Goal: Task Accomplishment & Management: Manage account settings

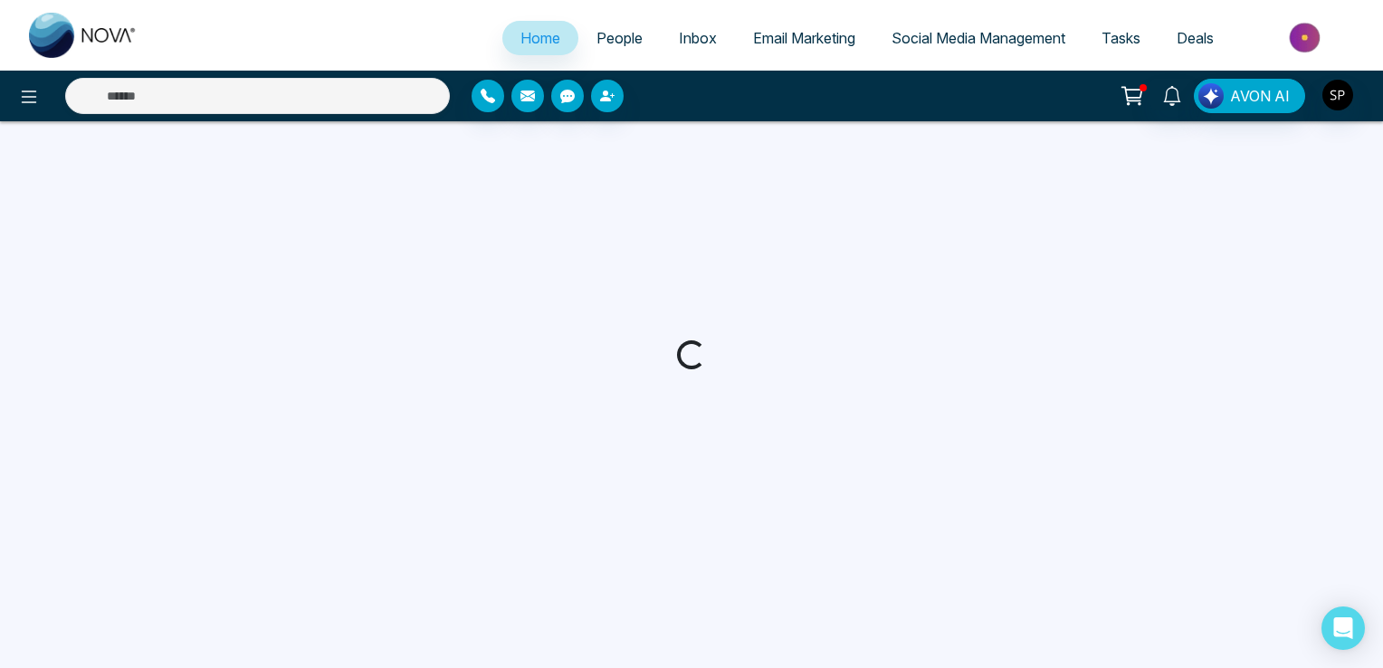
select select "*"
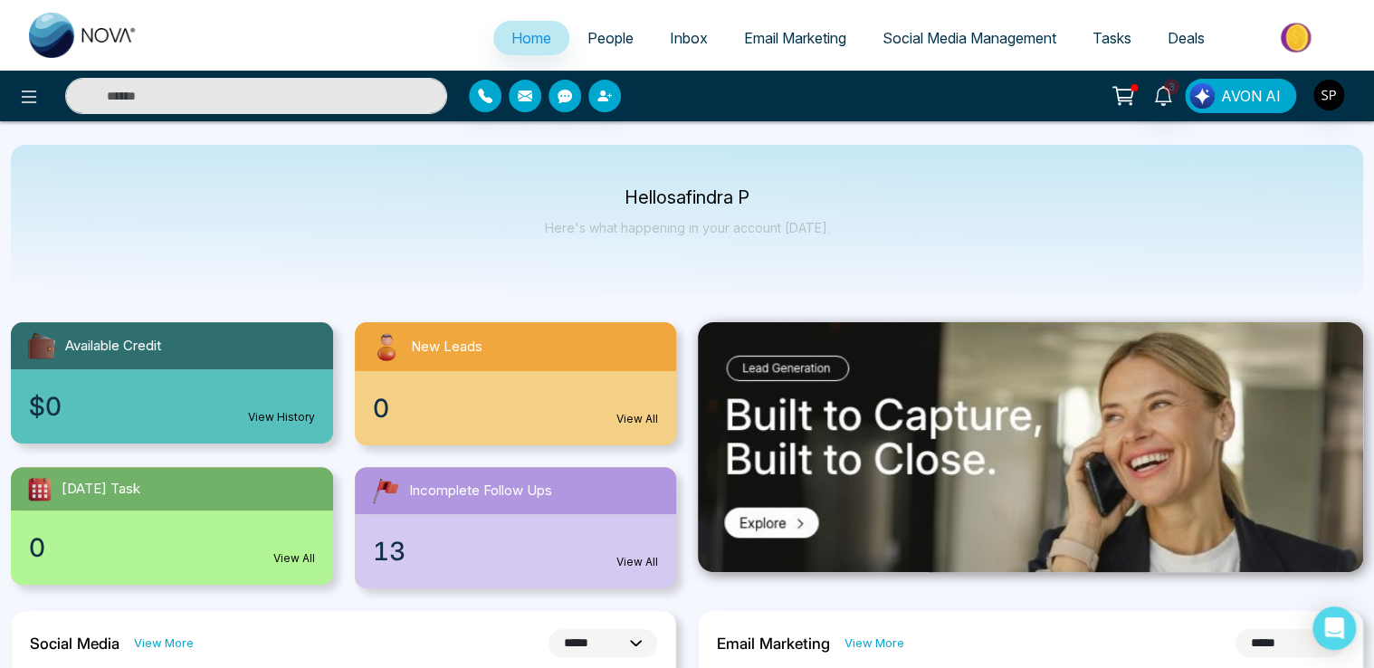
click at [1249, 84] on button "AVON AI" at bounding box center [1240, 96] width 111 height 34
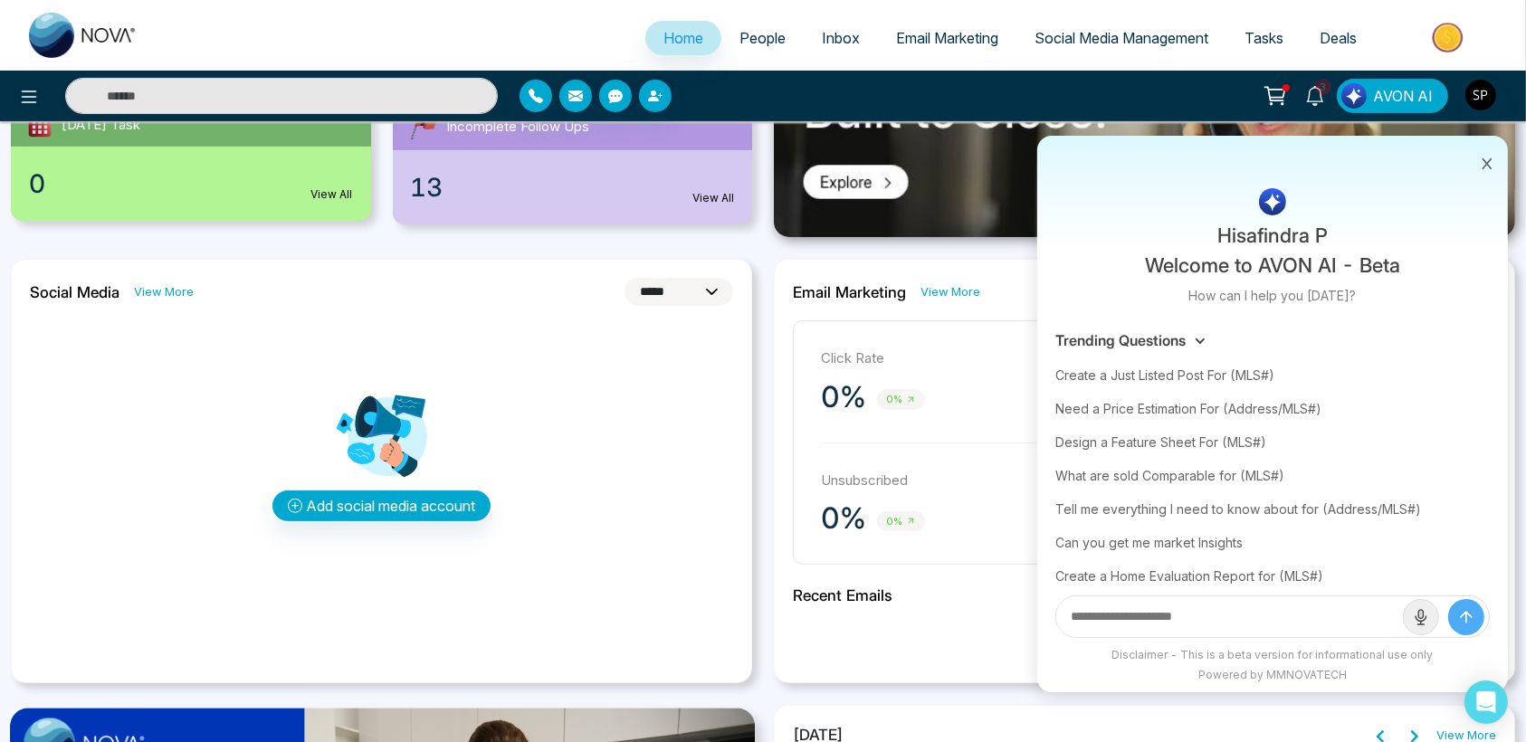
scroll to position [377, 0]
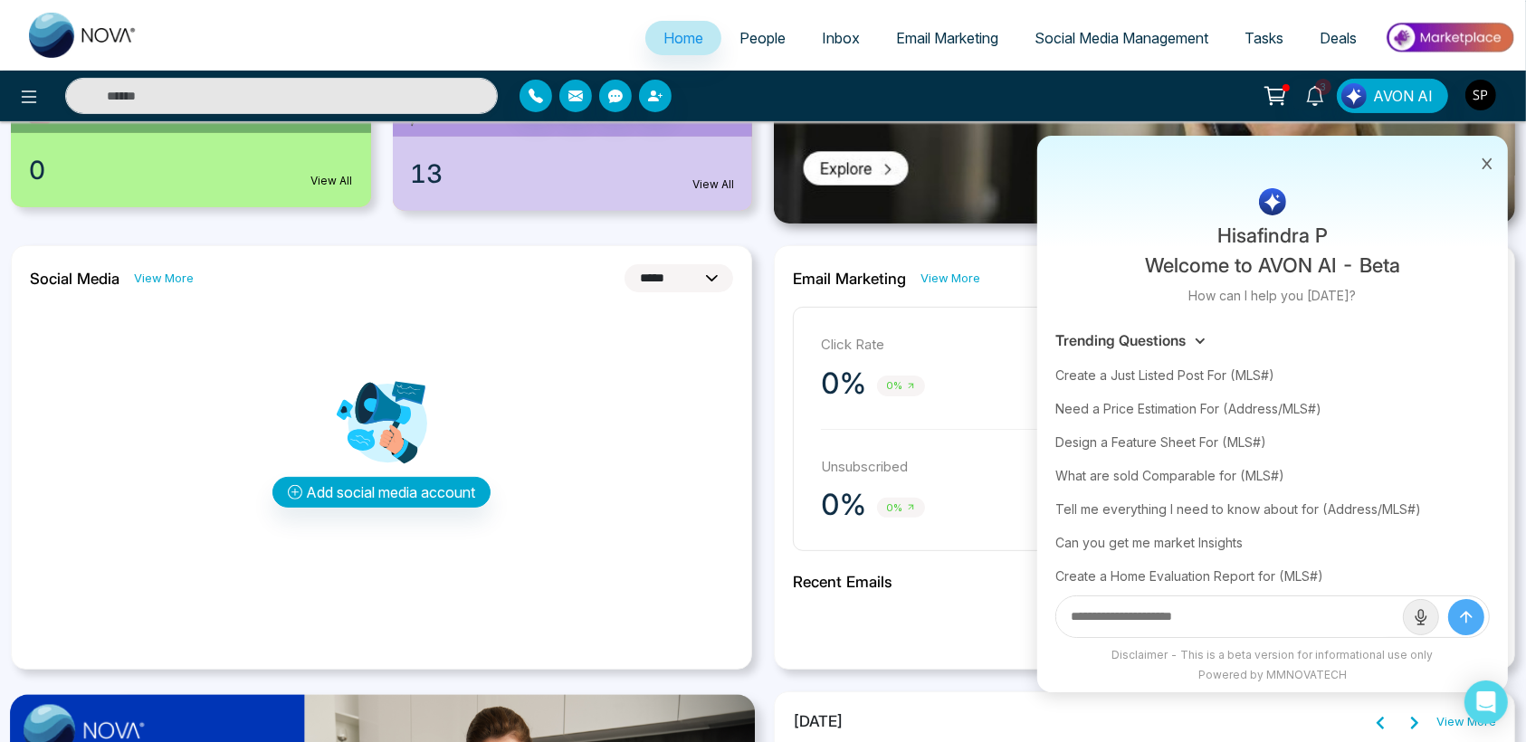
click at [1382, 153] on button at bounding box center [1487, 162] width 24 height 34
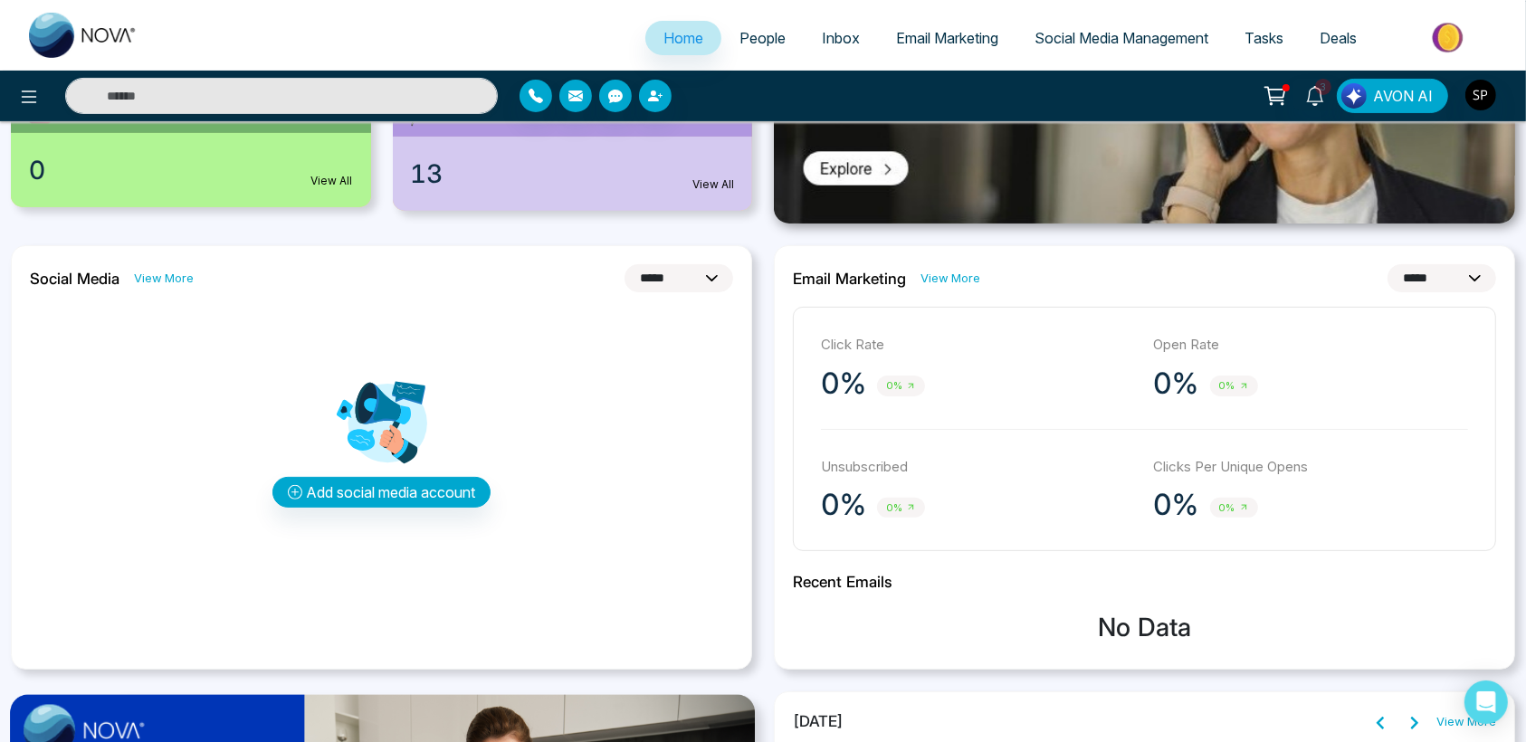
click at [711, 272] on select "**********" at bounding box center [679, 278] width 109 height 28
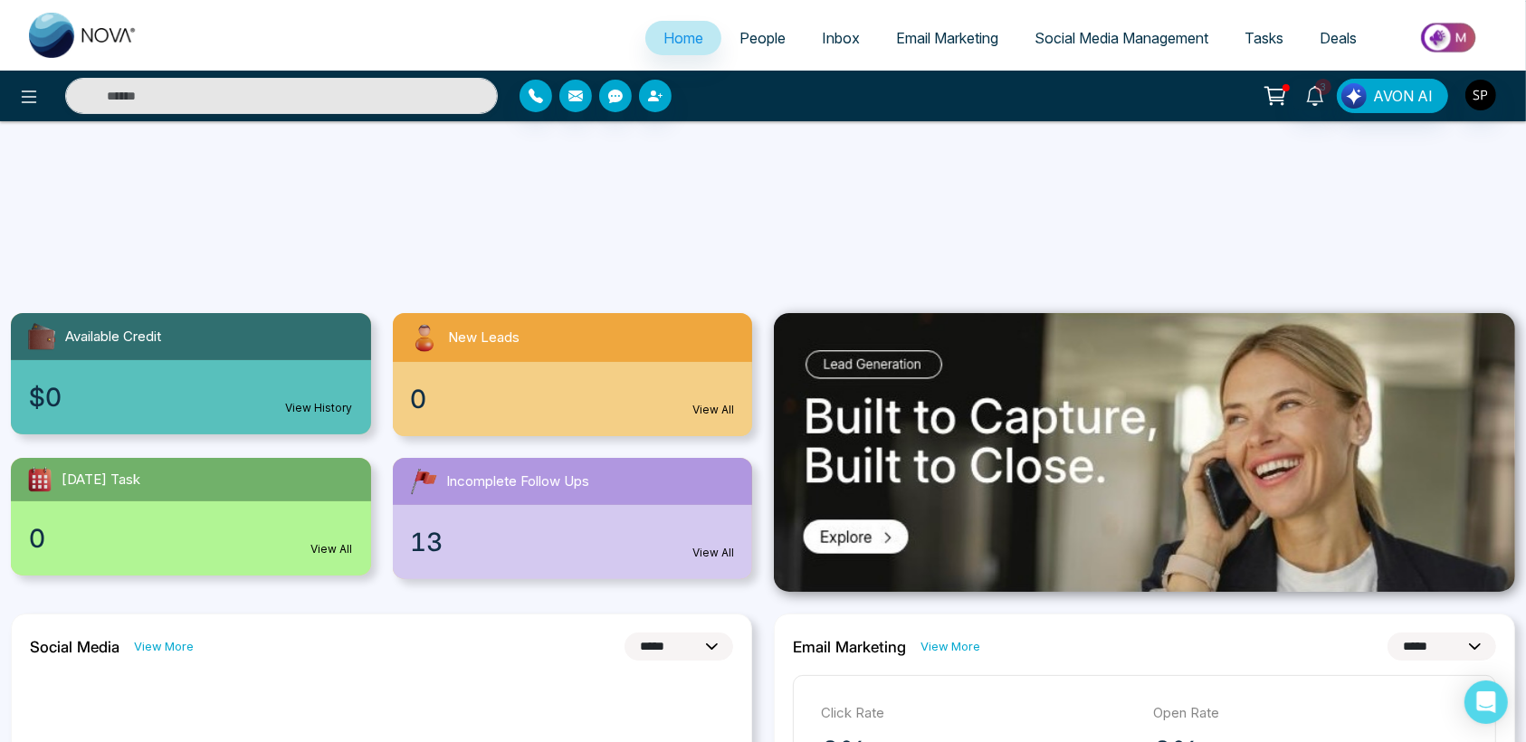
scroll to position [0, 0]
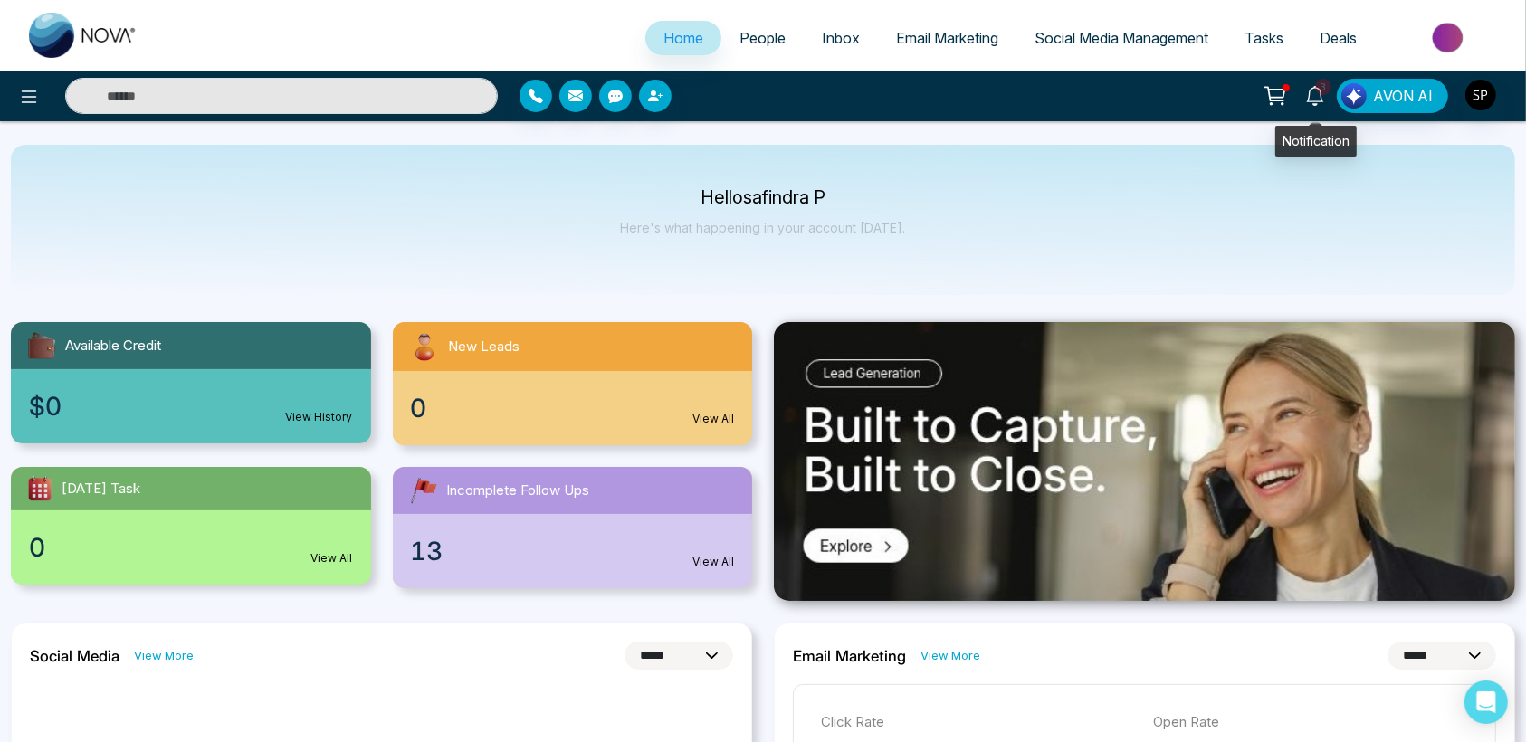
click at [1313, 96] on icon at bounding box center [1315, 96] width 20 height 20
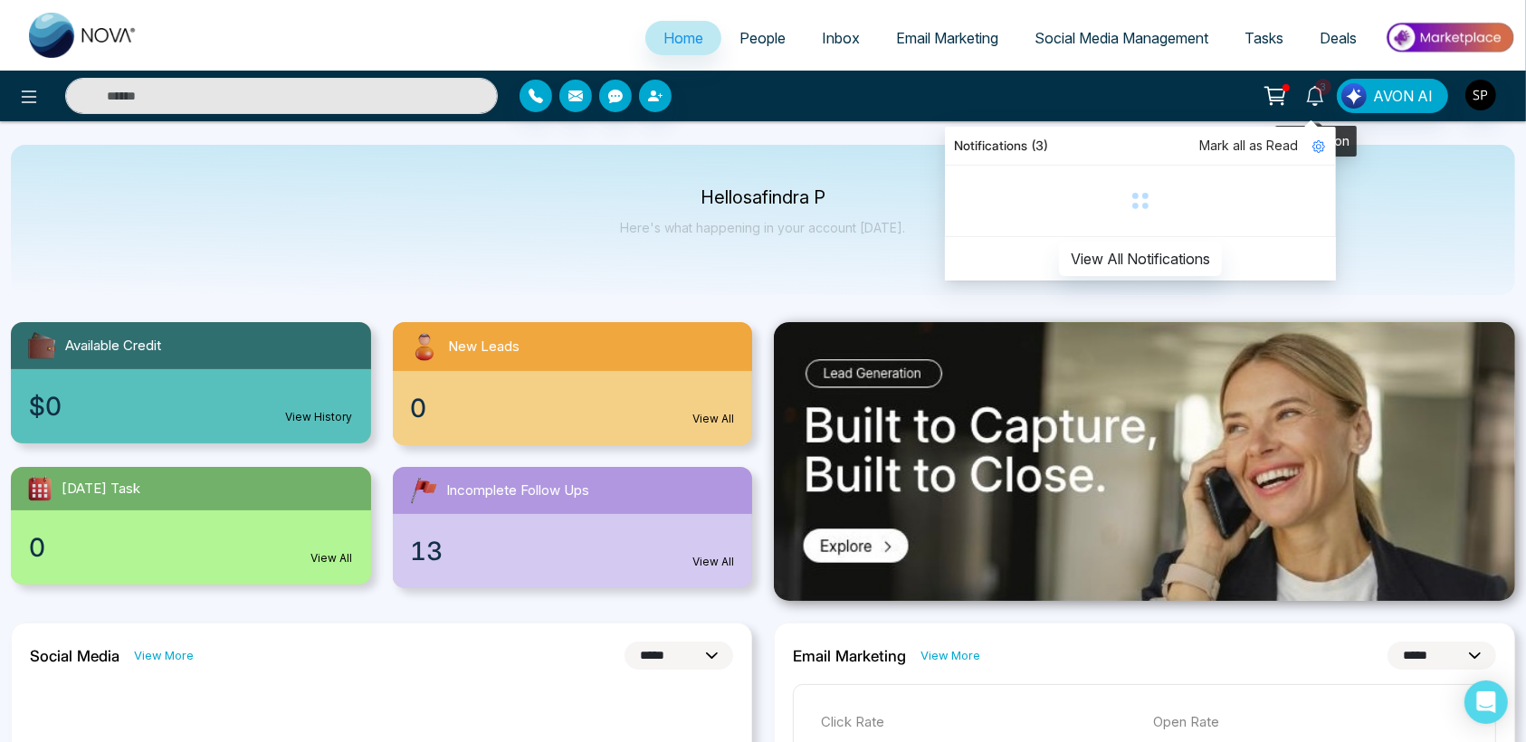
click at [1313, 96] on icon at bounding box center [1315, 96] width 20 height 20
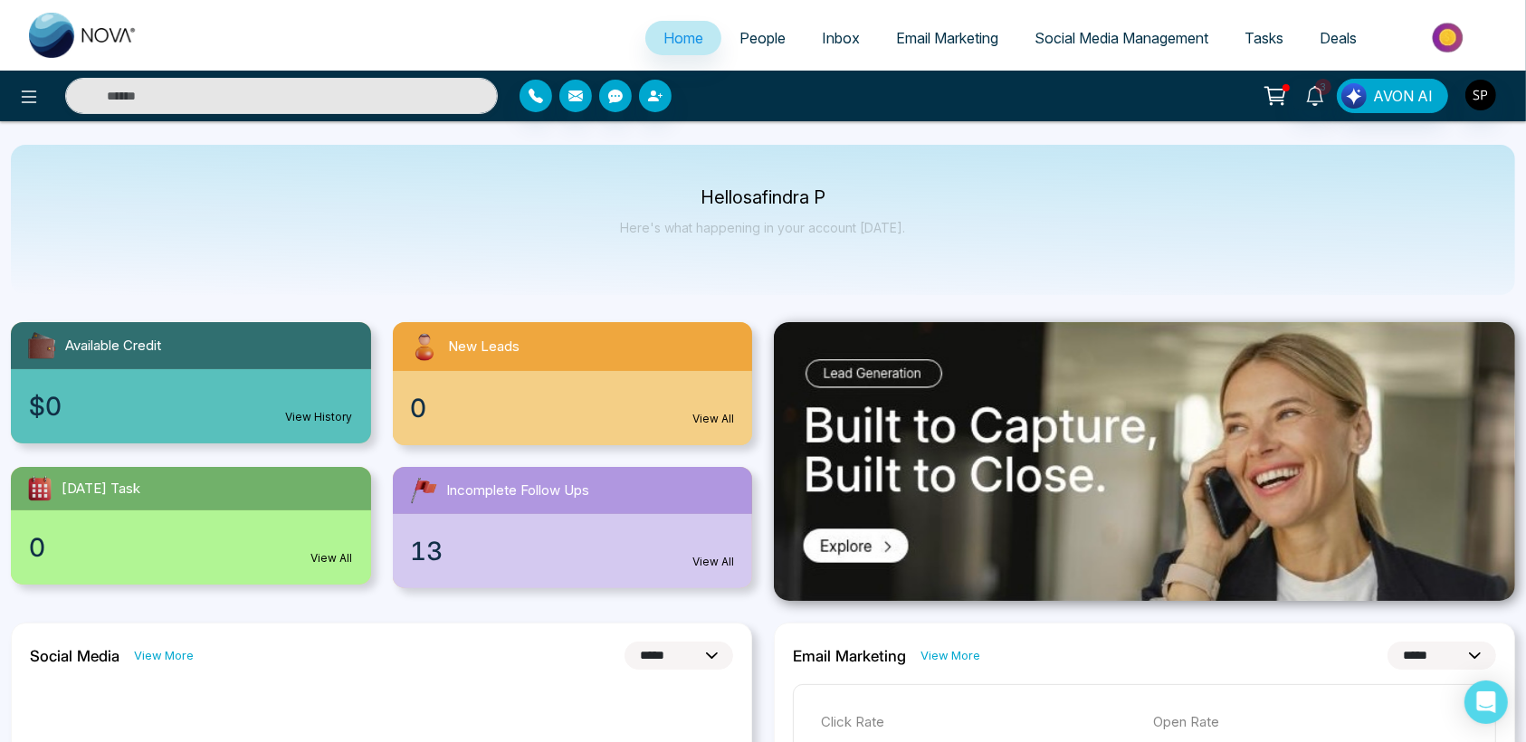
click at [741, 25] on link "People" at bounding box center [762, 38] width 82 height 34
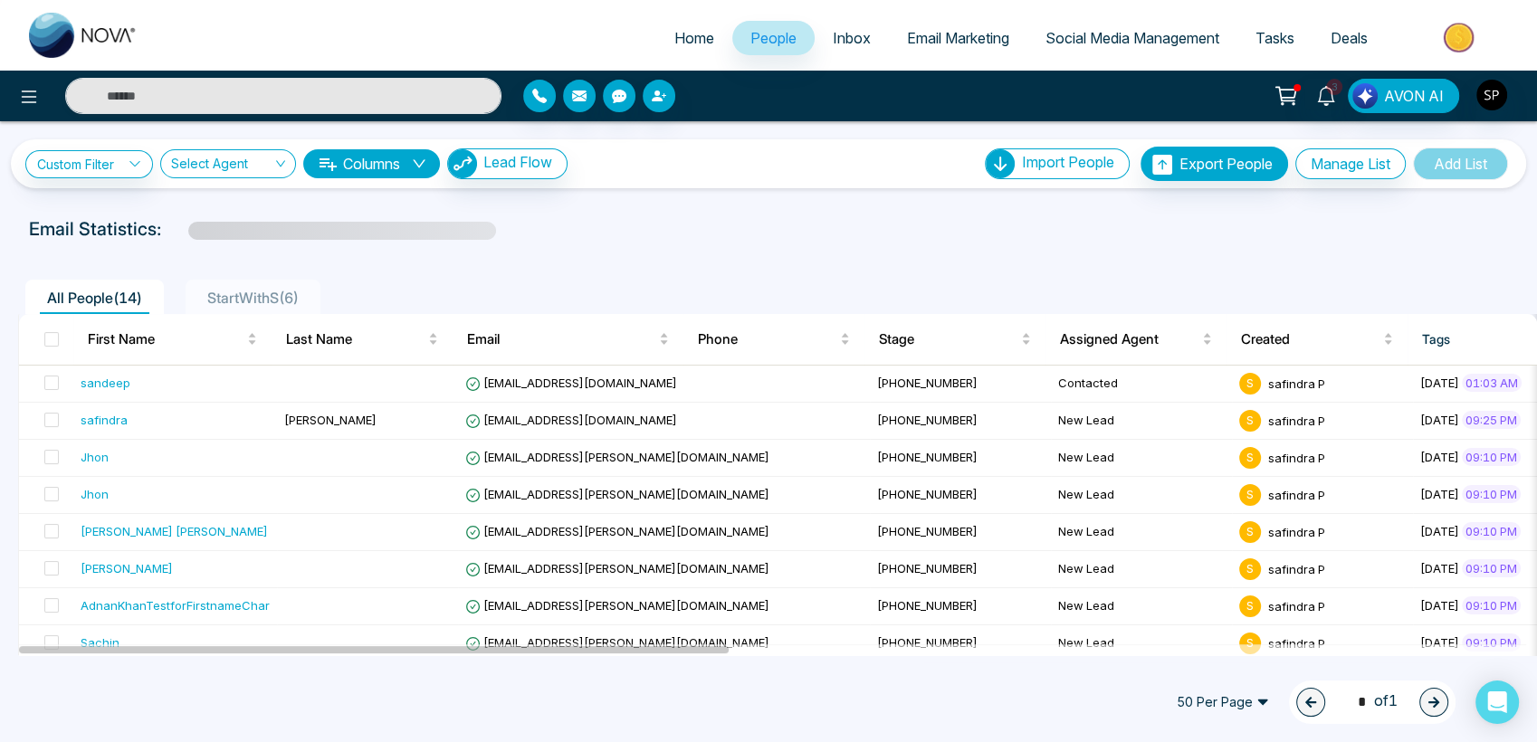
click at [681, 38] on span "Home" at bounding box center [694, 38] width 40 height 18
select select "*"
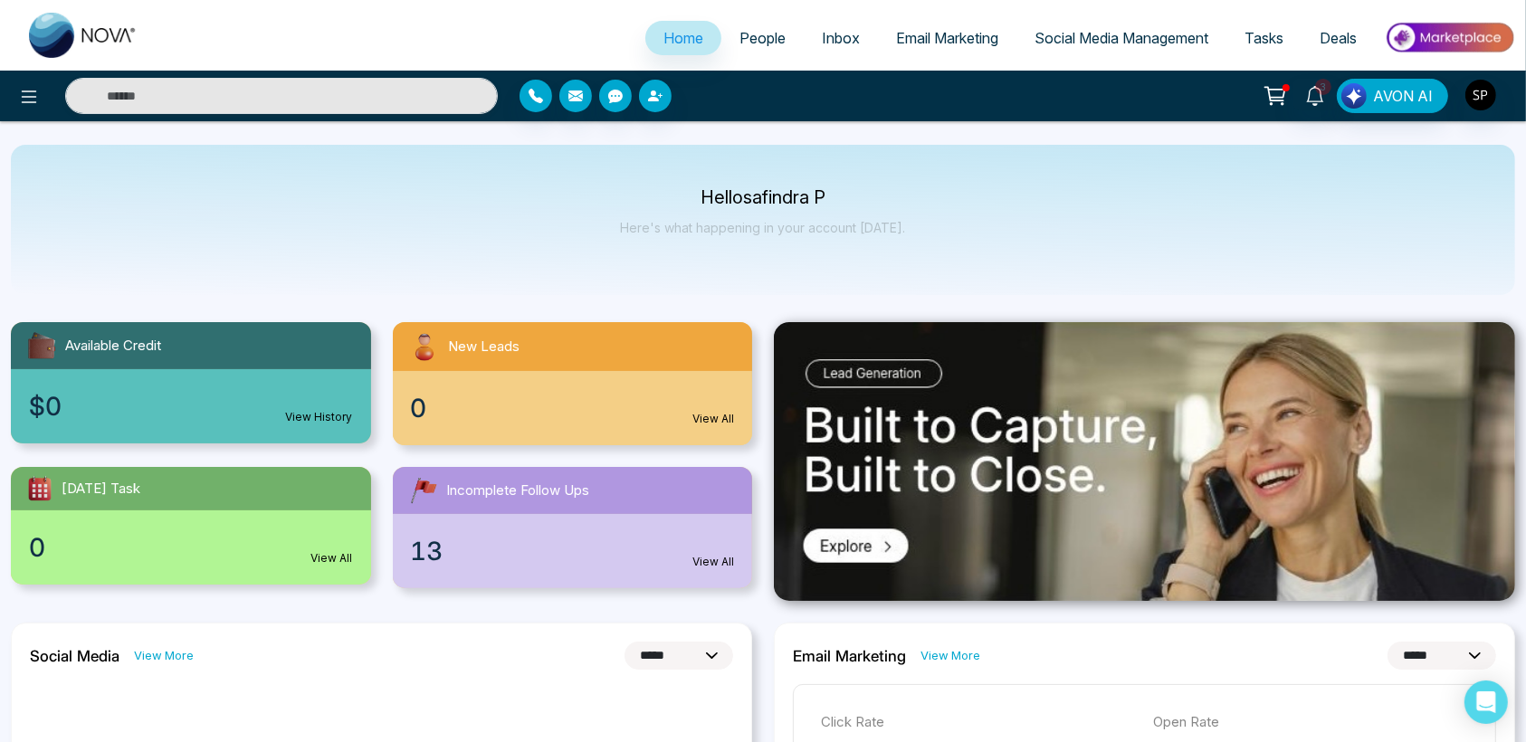
click at [746, 19] on ul "Home People Inbox Email Marketing Social Media Management Tasks Deals" at bounding box center [836, 39] width 1360 height 50
click at [740, 40] on span "People" at bounding box center [763, 38] width 46 height 18
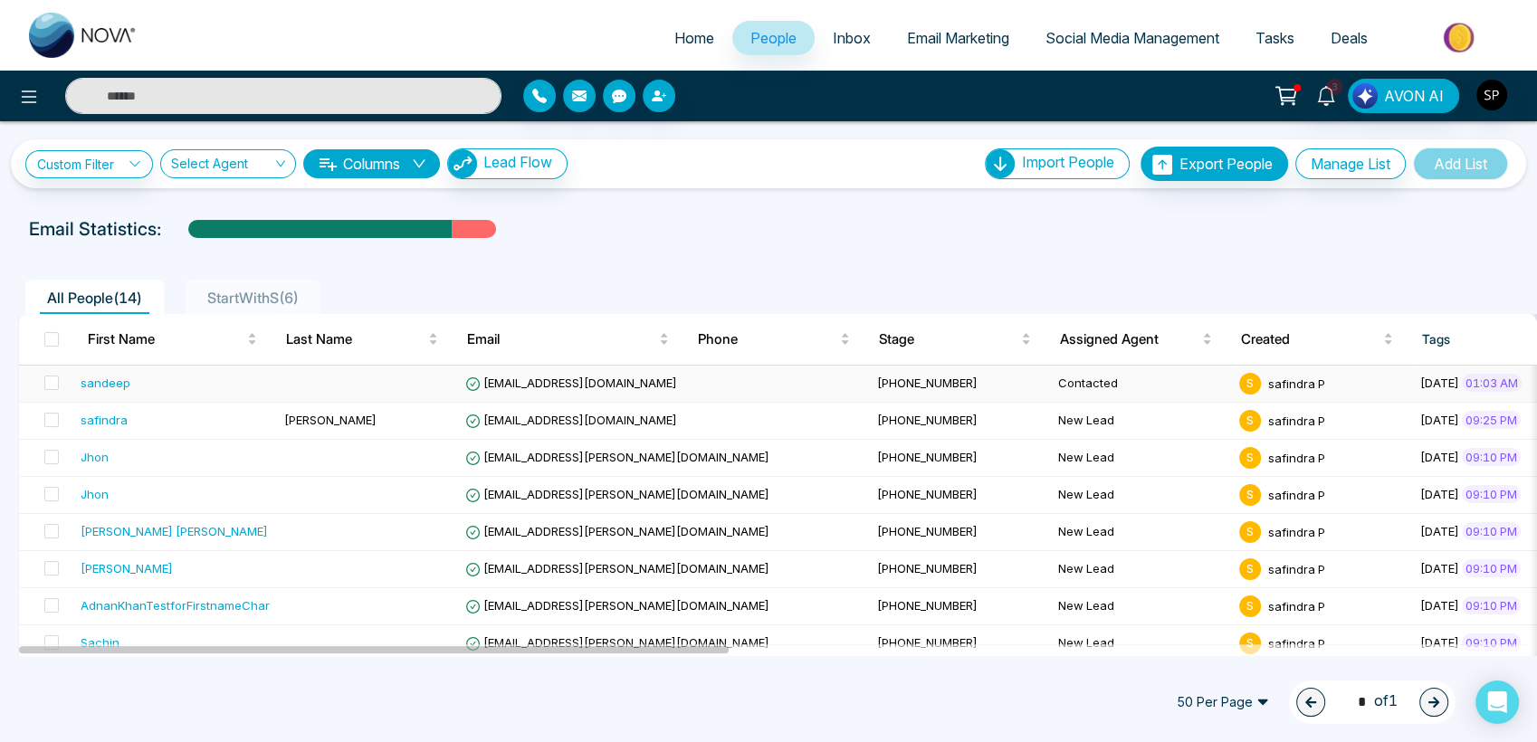
click at [240, 376] on div "sandeep" at bounding box center [175, 383] width 189 height 18
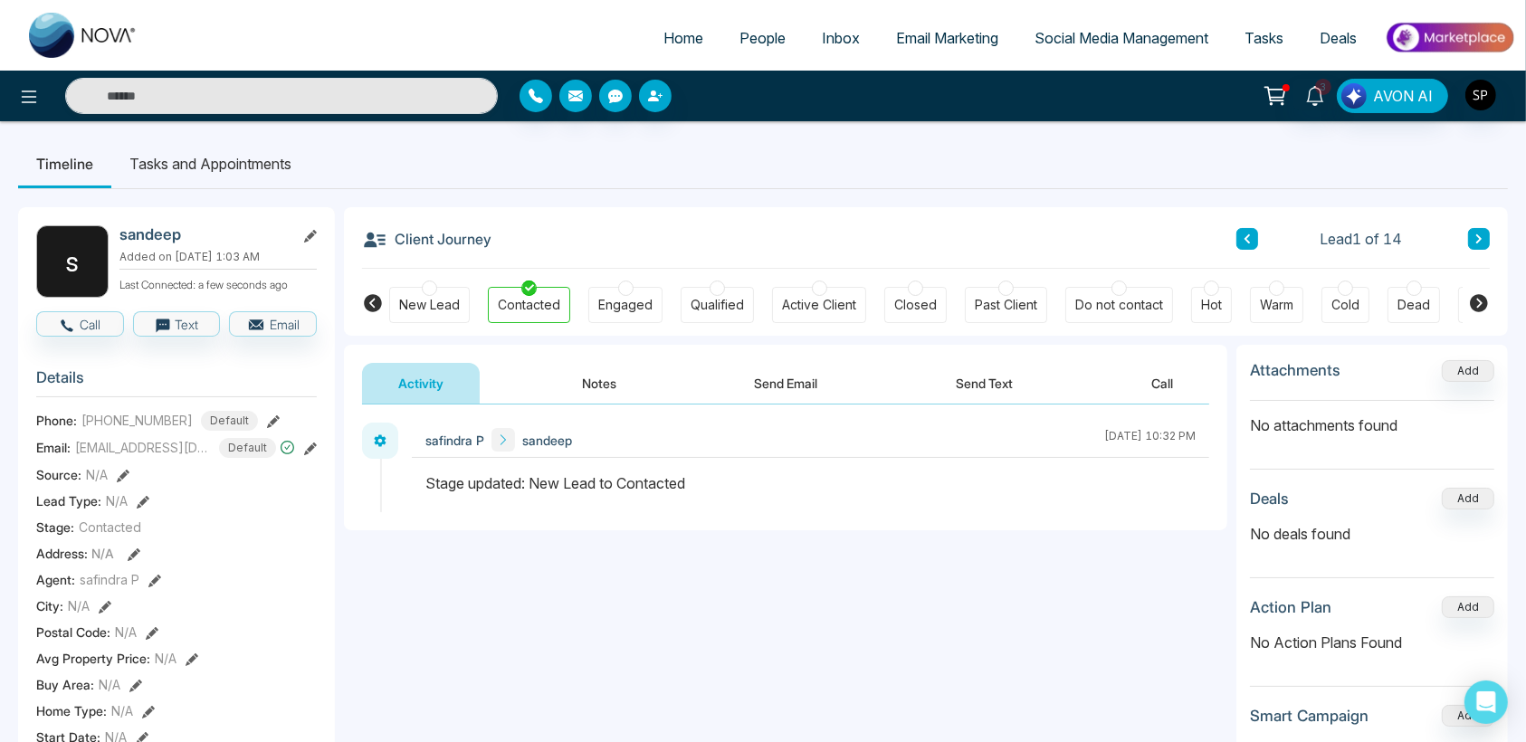
click at [1158, 387] on button "Call" at bounding box center [1162, 383] width 94 height 41
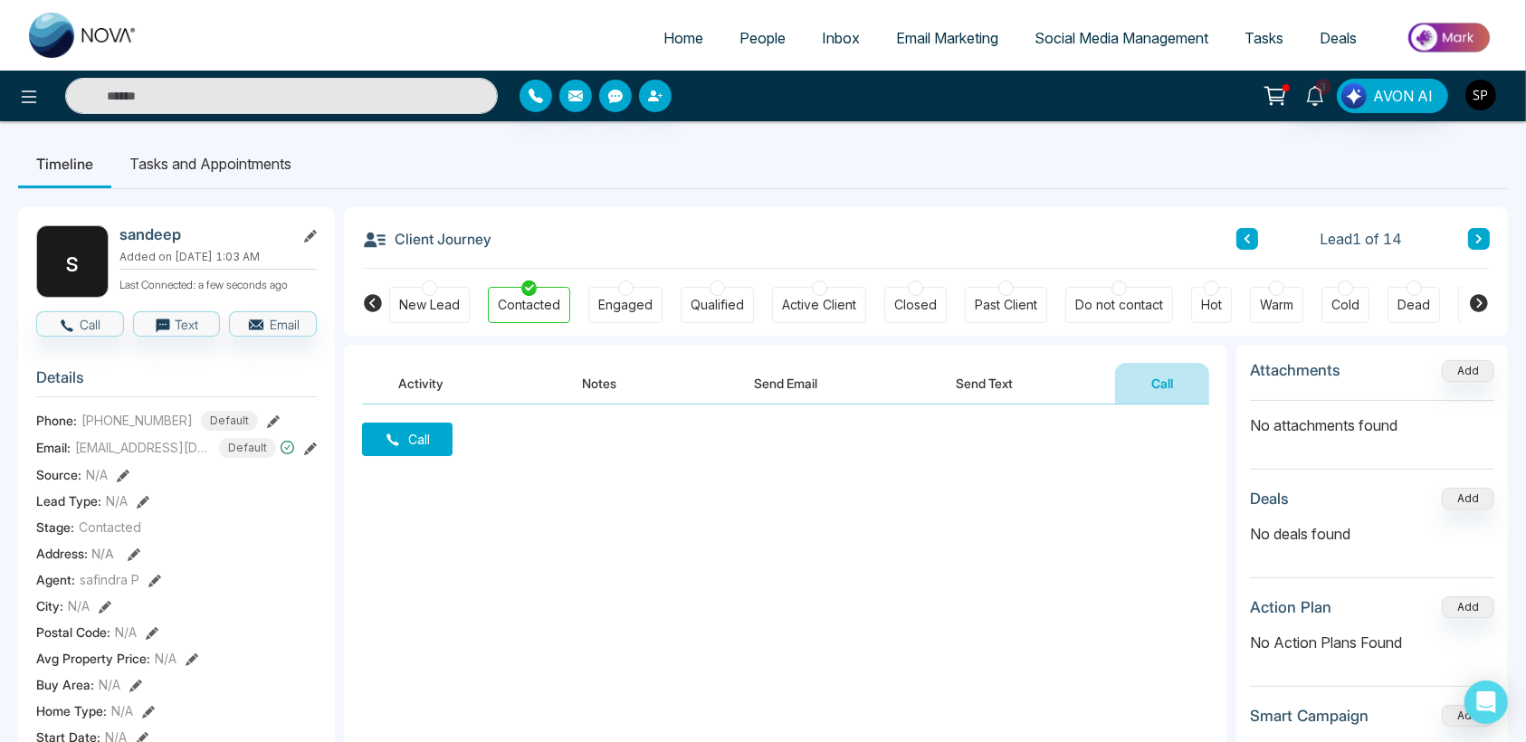
click at [1382, 90] on img "button" at bounding box center [1480, 95] width 31 height 31
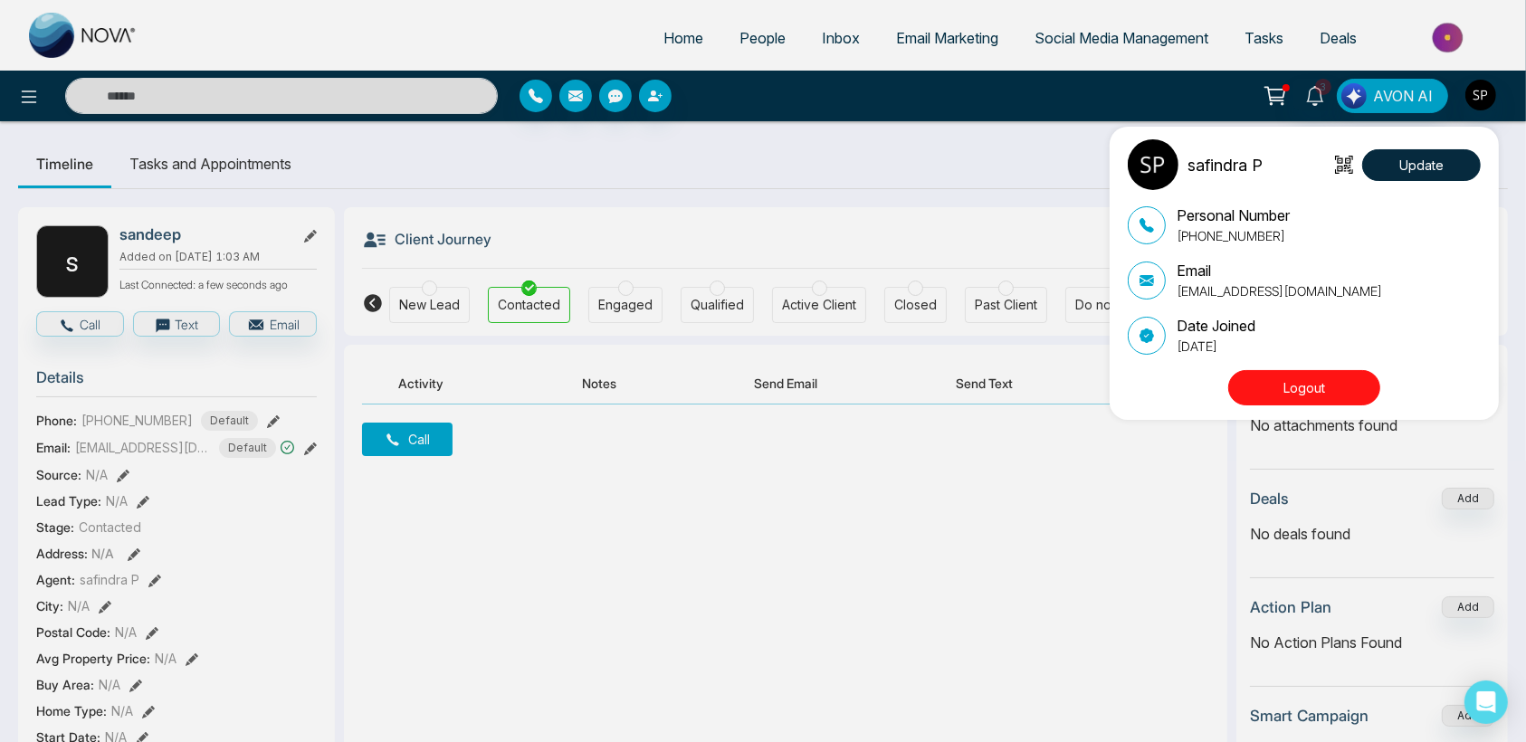
click at [1258, 388] on button "Logout" at bounding box center [1304, 387] width 152 height 35
